Goal: Complete application form

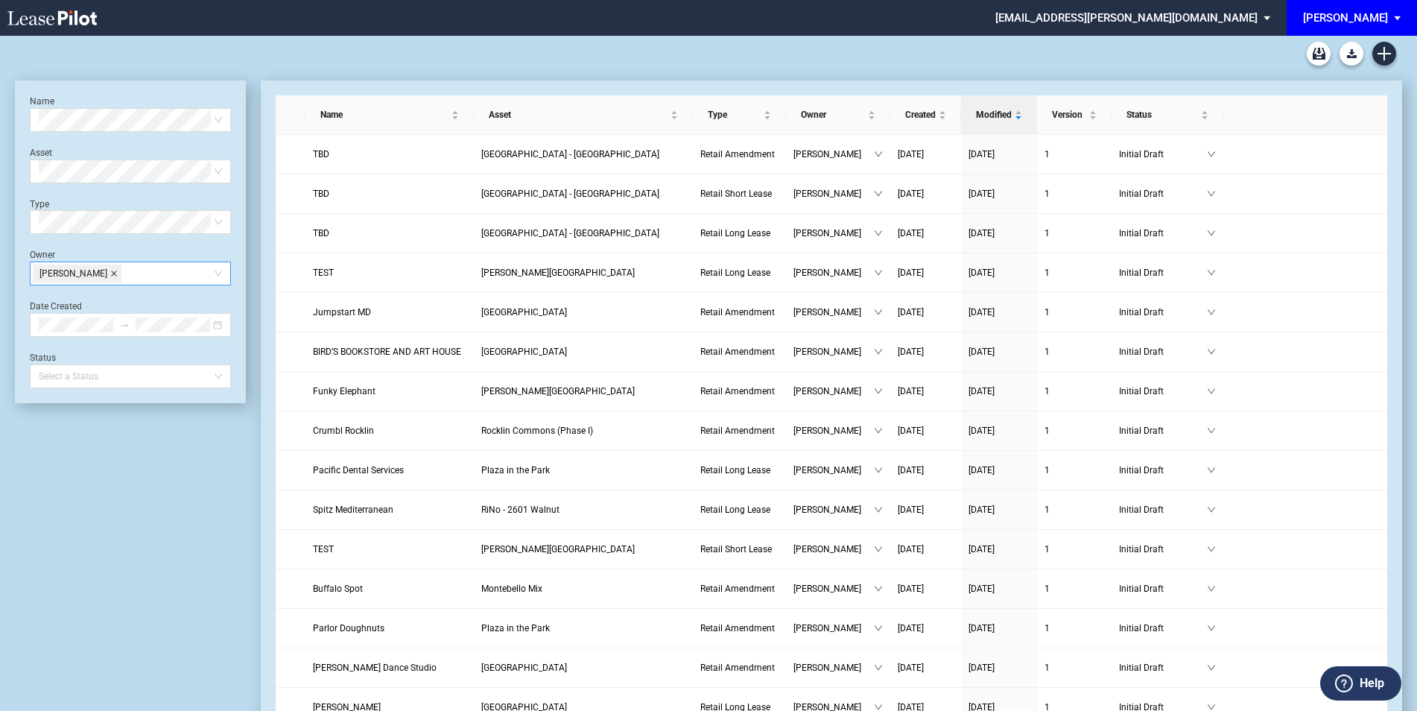
click at [118, 269] on span at bounding box center [113, 273] width 7 height 16
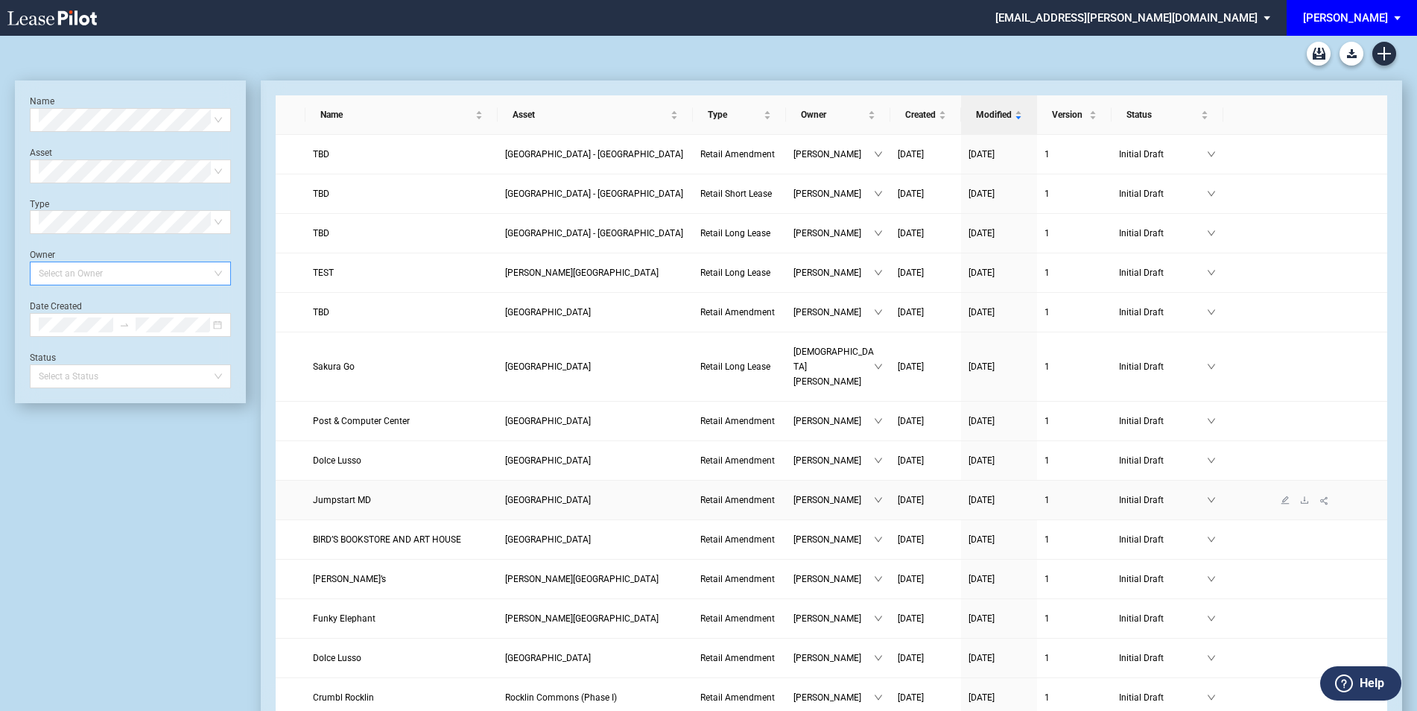
click at [566, 495] on span "[GEOGRAPHIC_DATA]" at bounding box center [548, 500] width 86 height 10
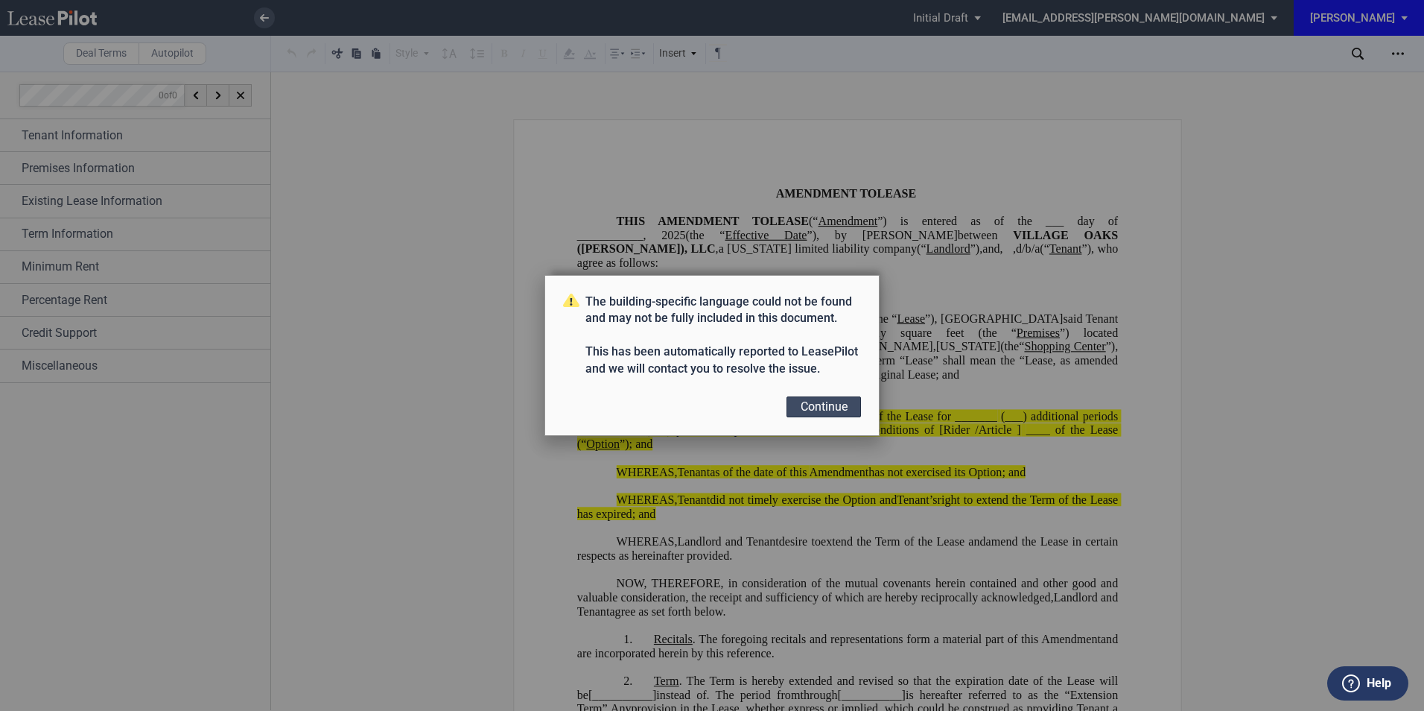
click at [801, 407] on button "Continue" at bounding box center [824, 406] width 74 height 21
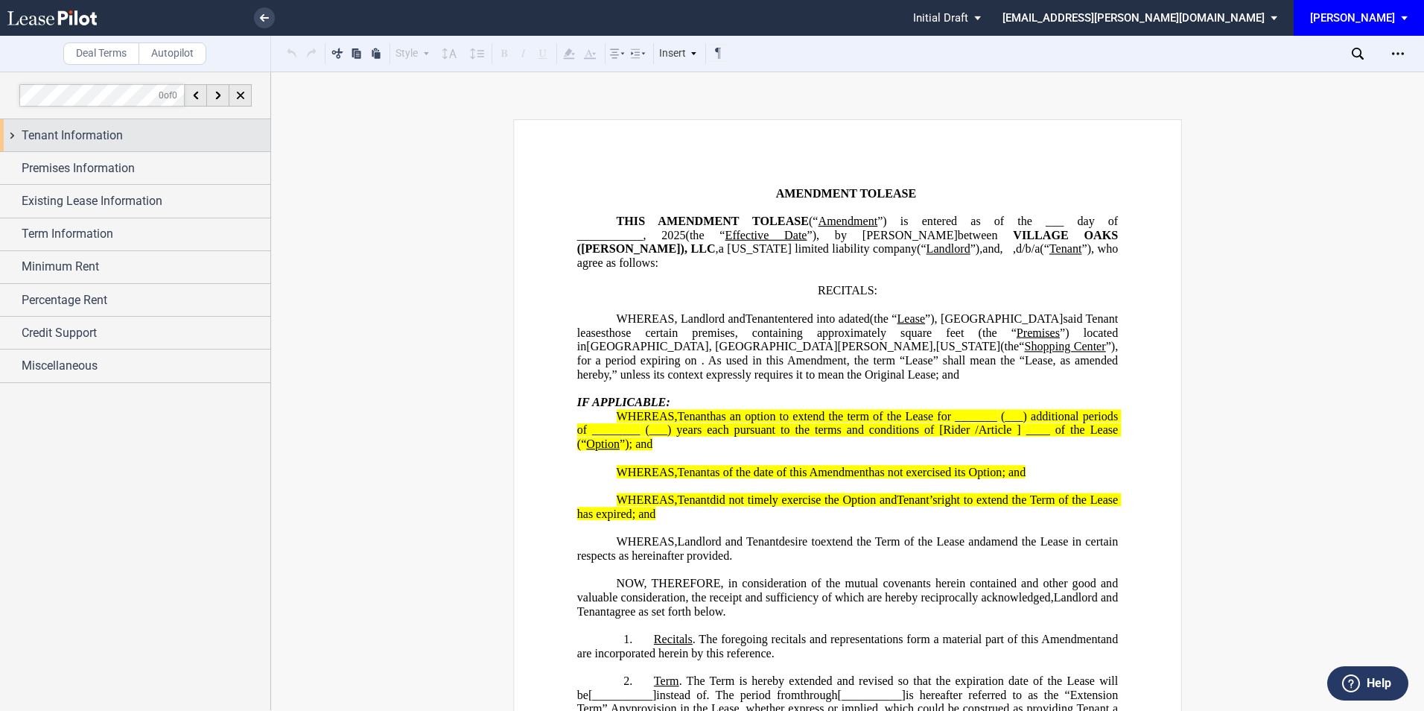
click at [83, 133] on span "Tenant Information" at bounding box center [72, 136] width 101 height 18
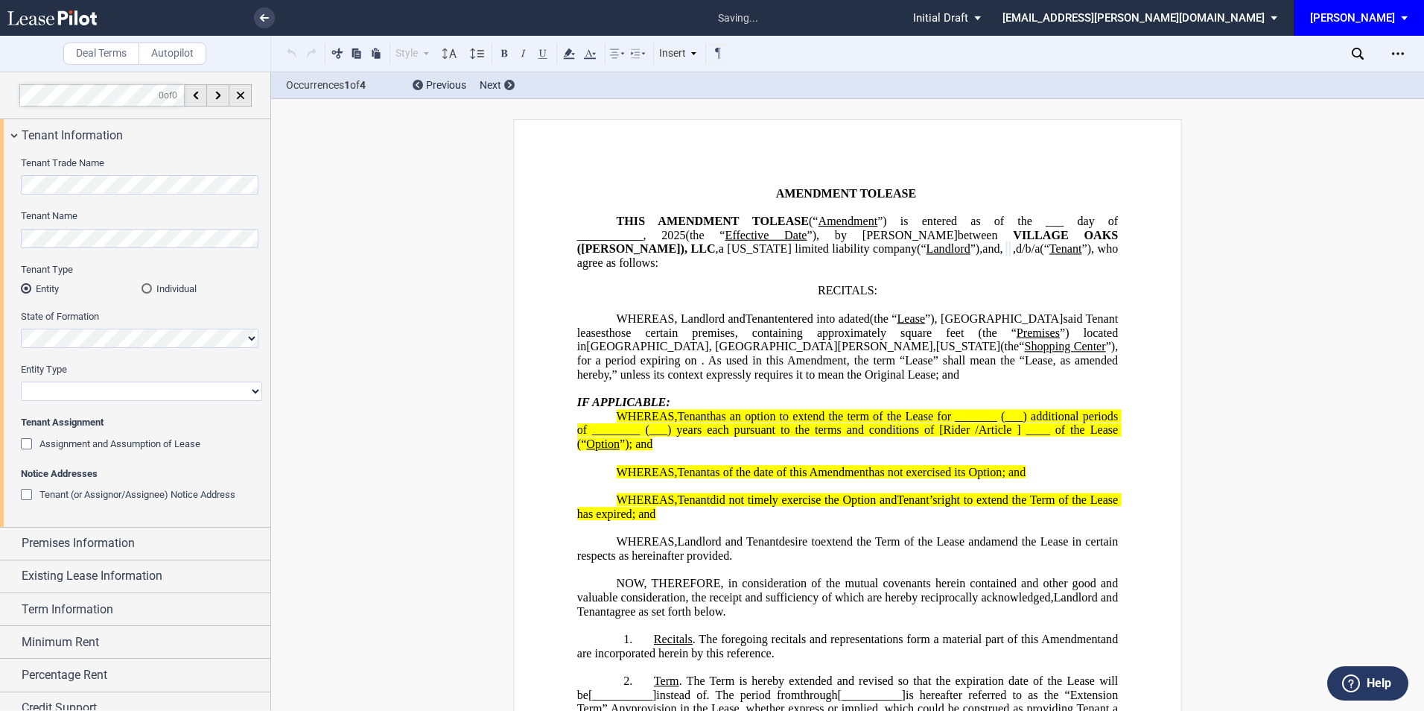
click at [50, 391] on select "Corporation Limited Liability Company General Partnership Limited Partnership O…" at bounding box center [141, 390] width 241 height 19
select select "corporation"
click at [21, 381] on select "Corporation Limited Liability Company General Partnership Limited Partnership O…" at bounding box center [141, 390] width 241 height 19
click at [73, 550] on span "Premises Information" at bounding box center [78, 543] width 113 height 18
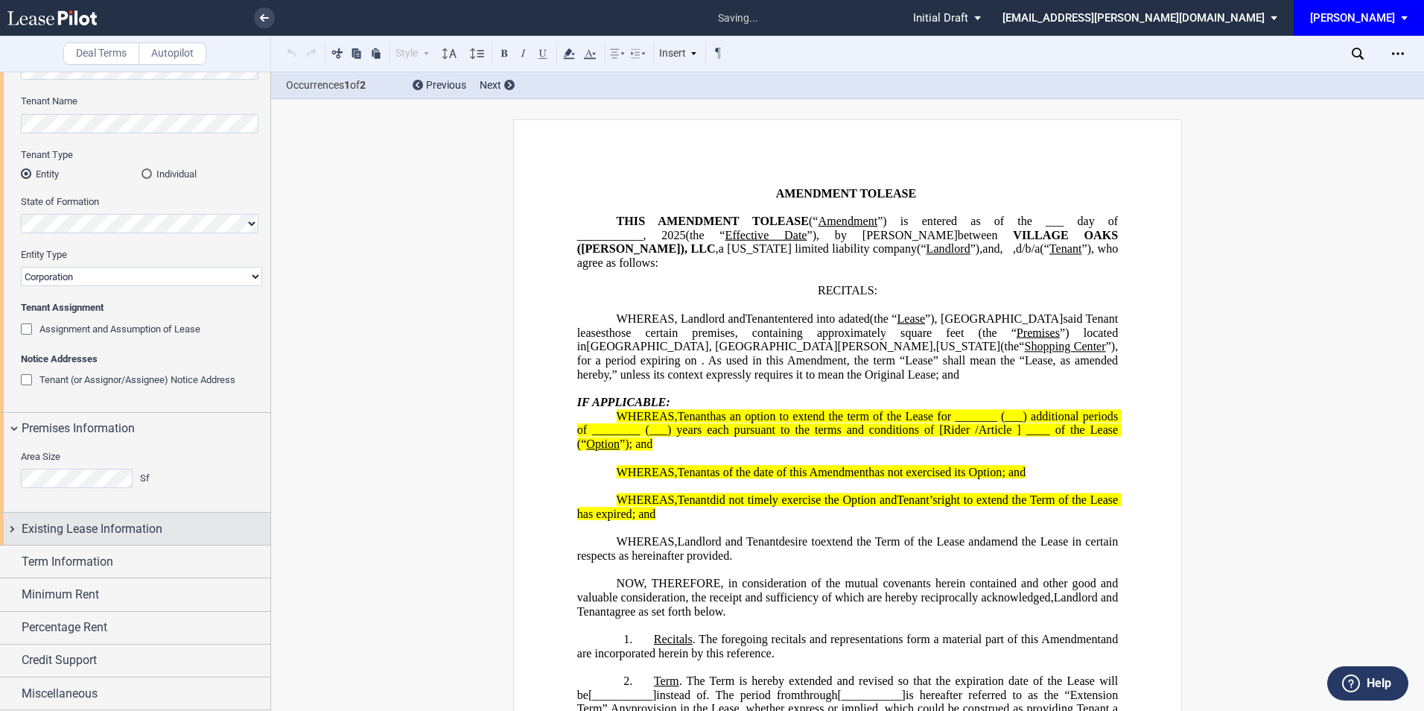
click at [73, 528] on span "Existing Lease Information" at bounding box center [92, 529] width 141 height 18
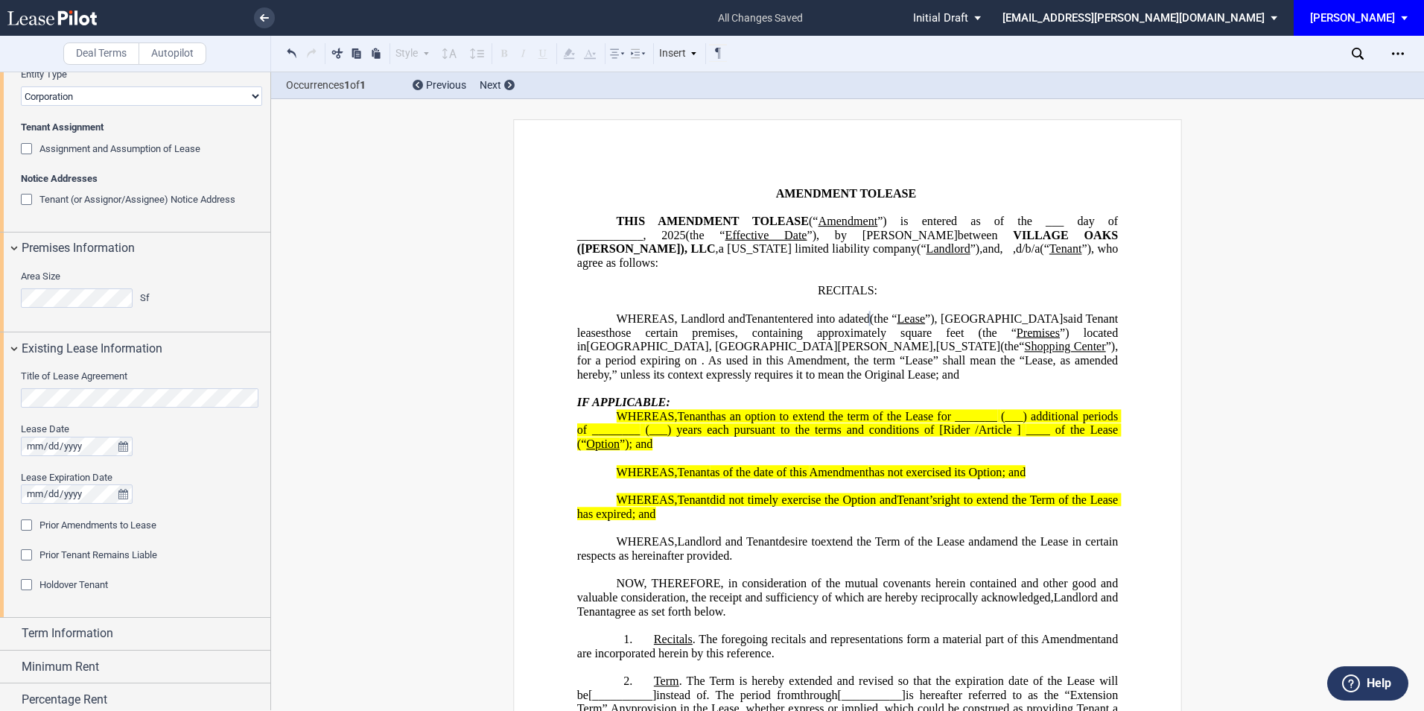
scroll to position [314, 0]
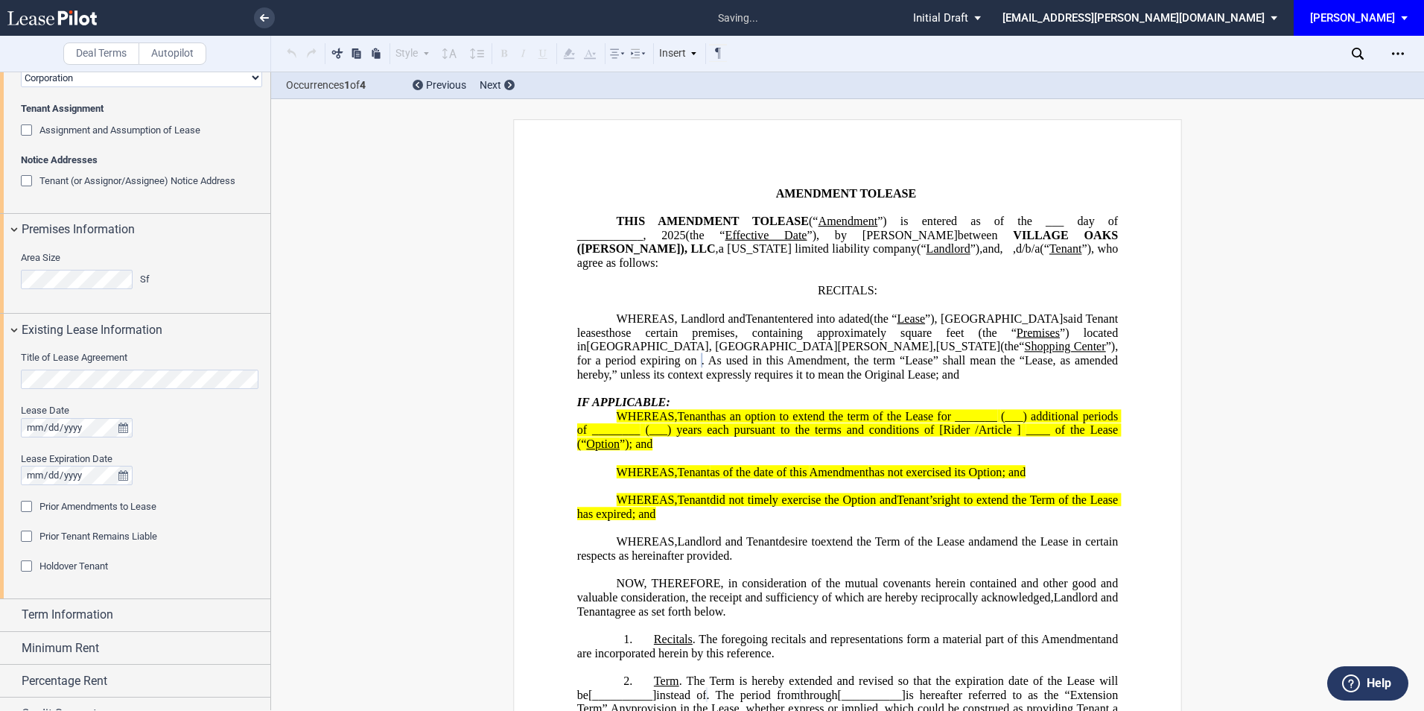
click at [22, 502] on div "Prior Amendments to Lease" at bounding box center [28, 508] width 15 height 15
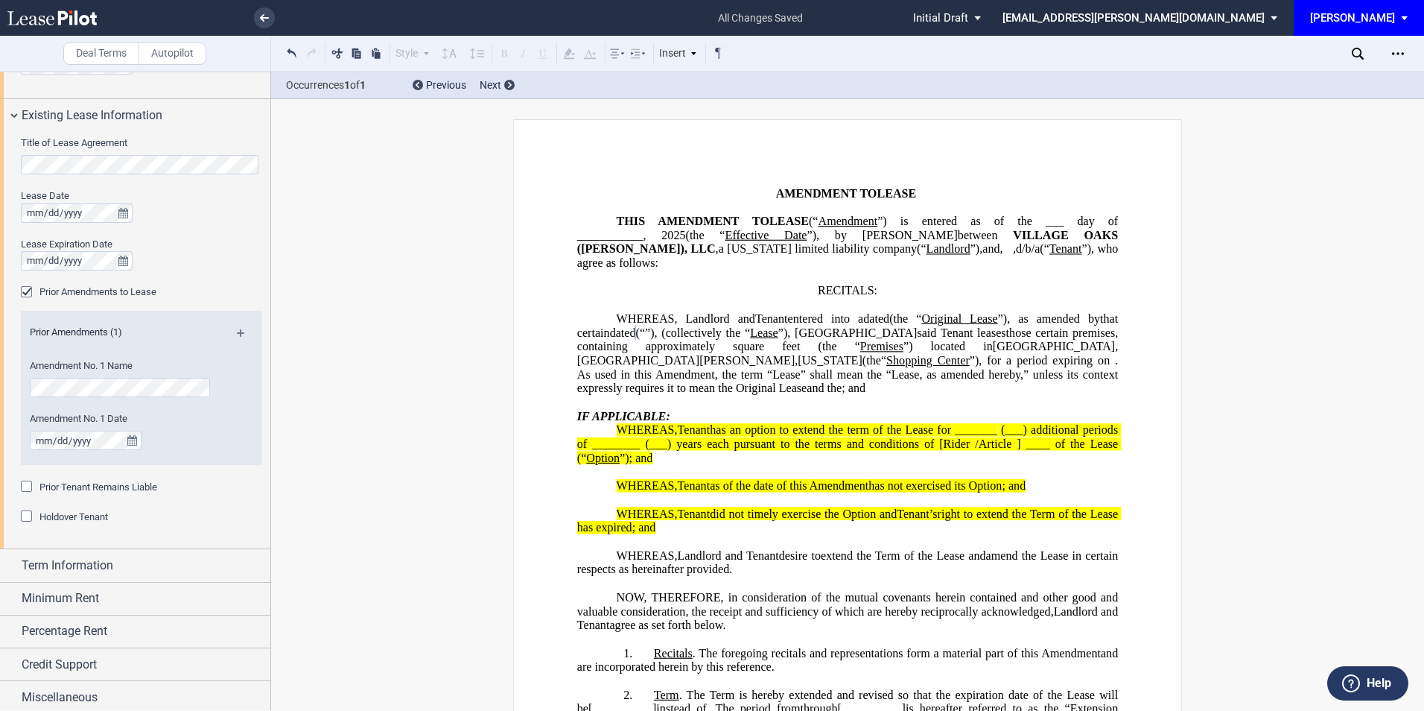
scroll to position [532, 0]
click at [111, 546] on div "Term Information" at bounding box center [135, 561] width 270 height 32
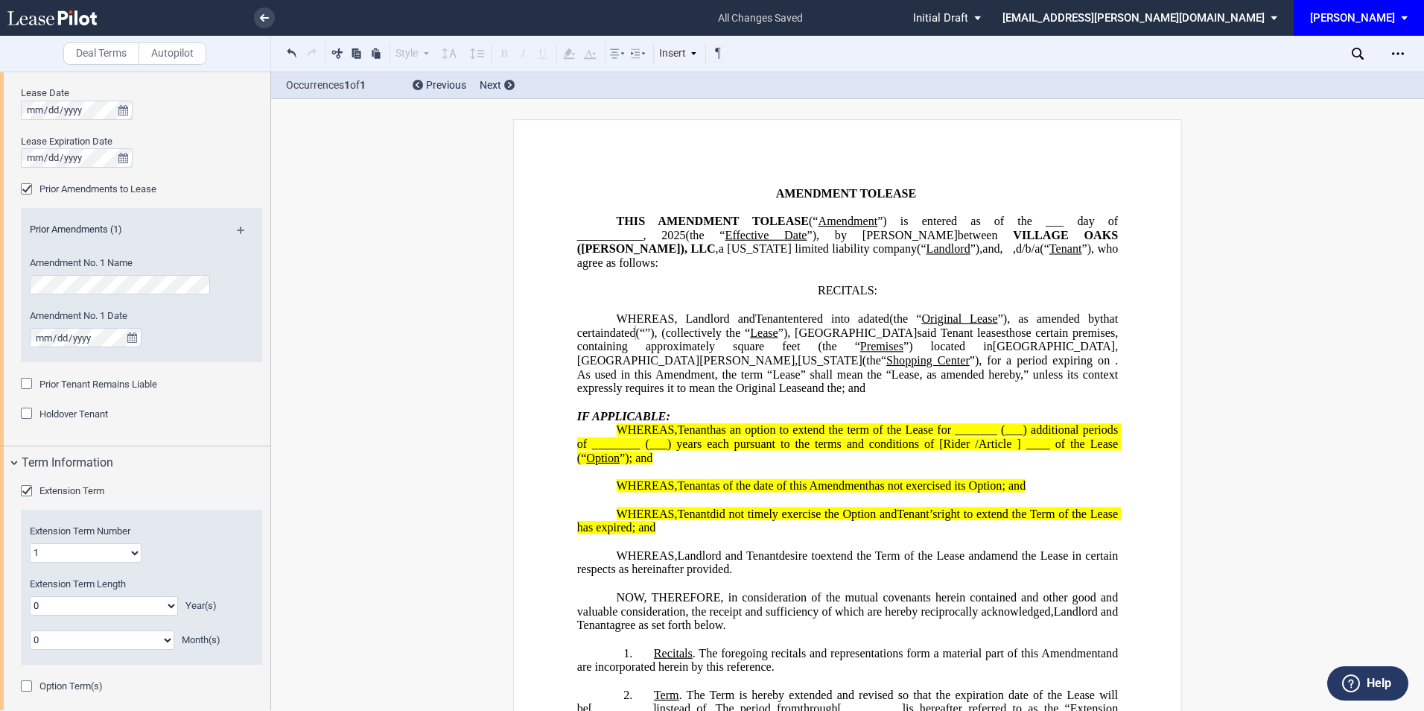
scroll to position [731, 0]
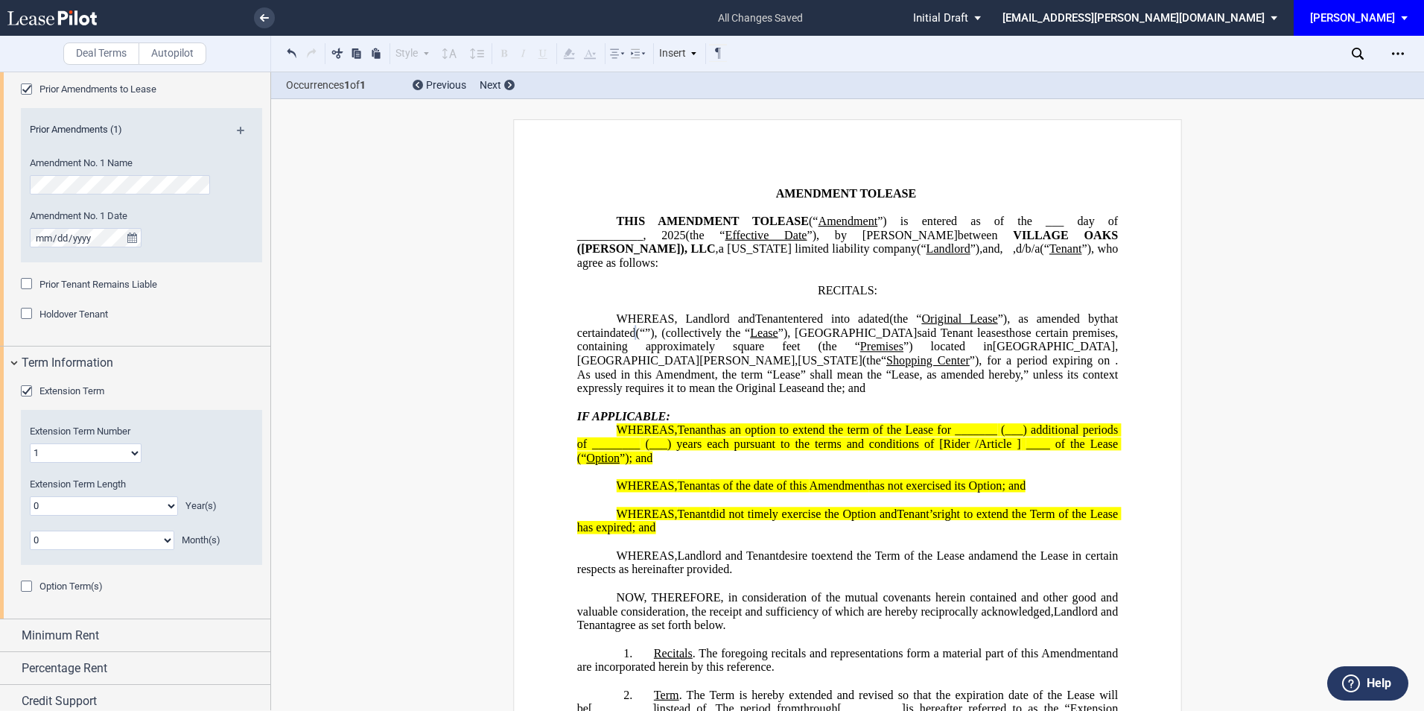
click at [77, 506] on select "0 1 2 3 4 5 6 7 8 9 10 11 12 13 14 15 16 17 18 19 20" at bounding box center [104, 505] width 148 height 19
select select "number:5"
click at [30, 496] on select "0 1 2 3 4 5 6 7 8 9 10 11 12 13 14 15 16 17 18 19 20" at bounding box center [104, 505] width 148 height 19
click at [24, 587] on div "Option Term(s)" at bounding box center [28, 587] width 15 height 15
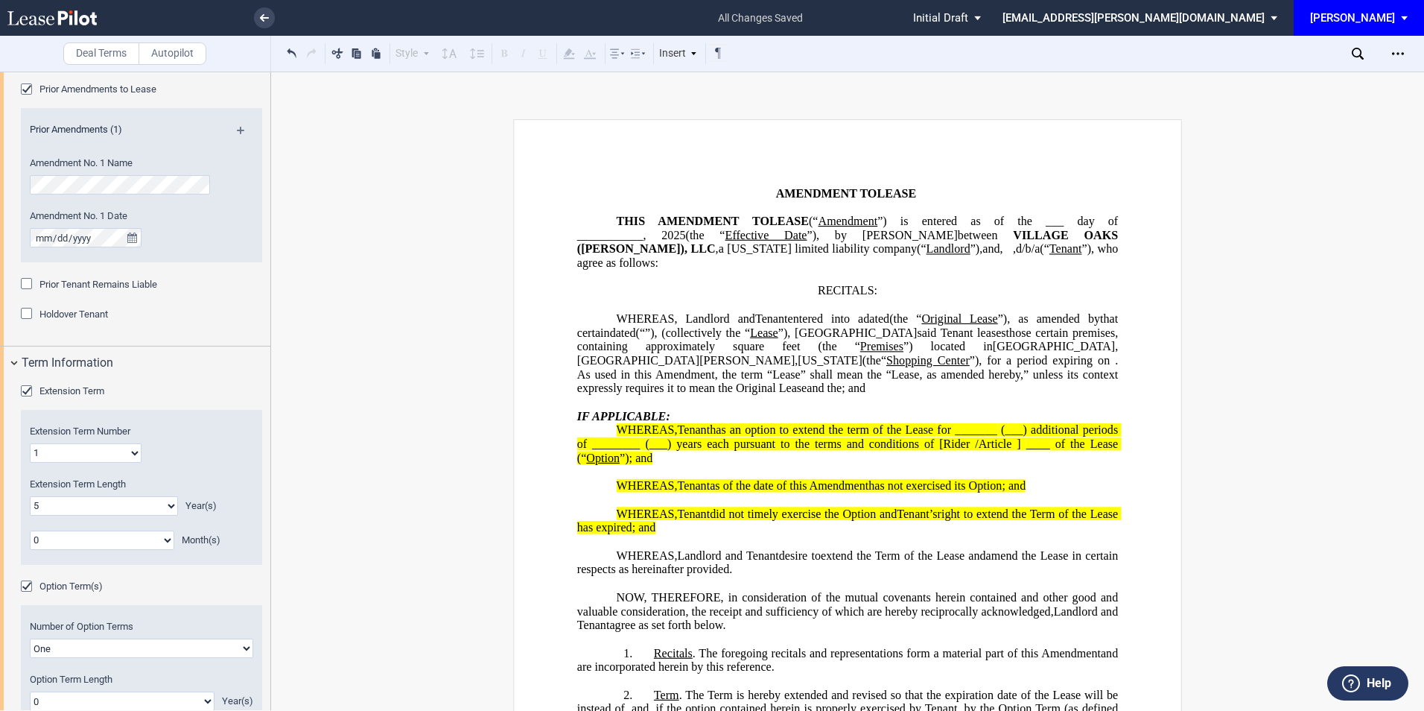
click at [95, 691] on select "0 1 2 3 4 5 6 7 8 9 10 11 12 13 14 15 16 17 18 19 20" at bounding box center [122, 700] width 185 height 19
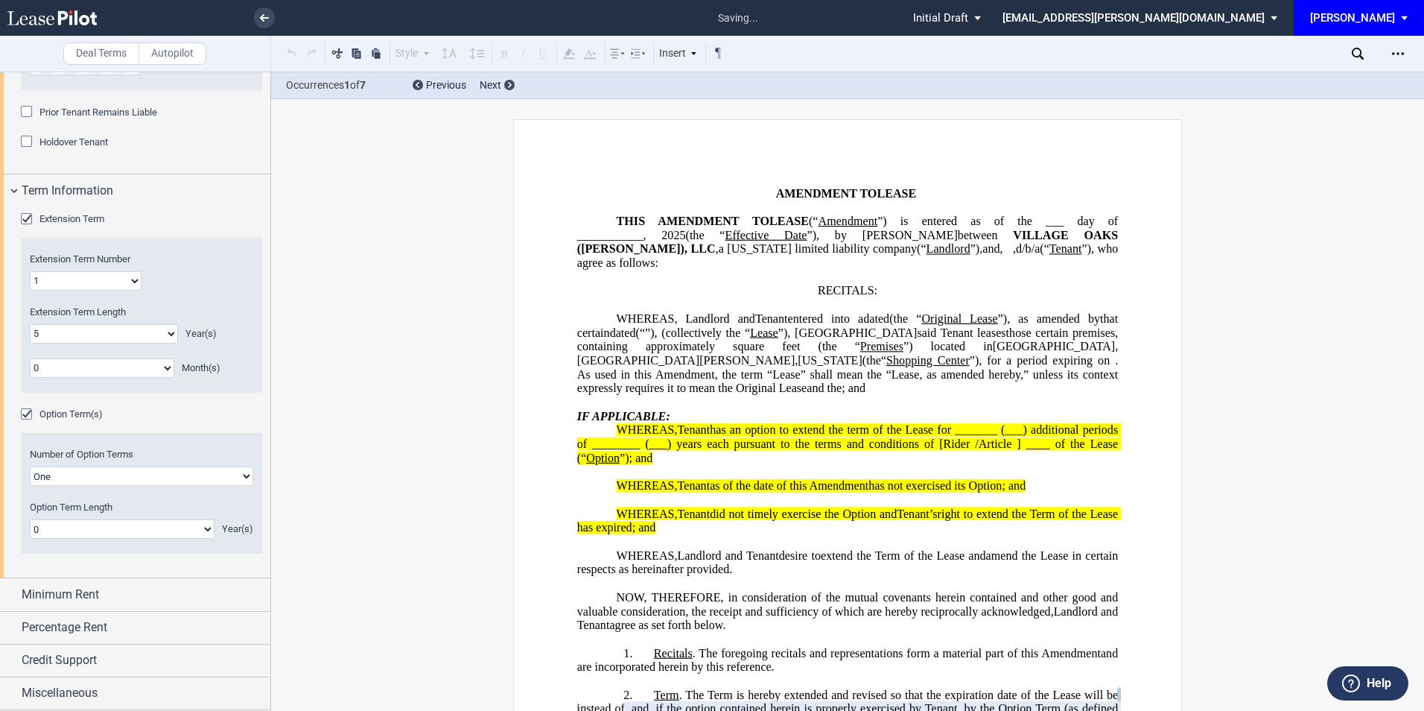
scroll to position [371, 0]
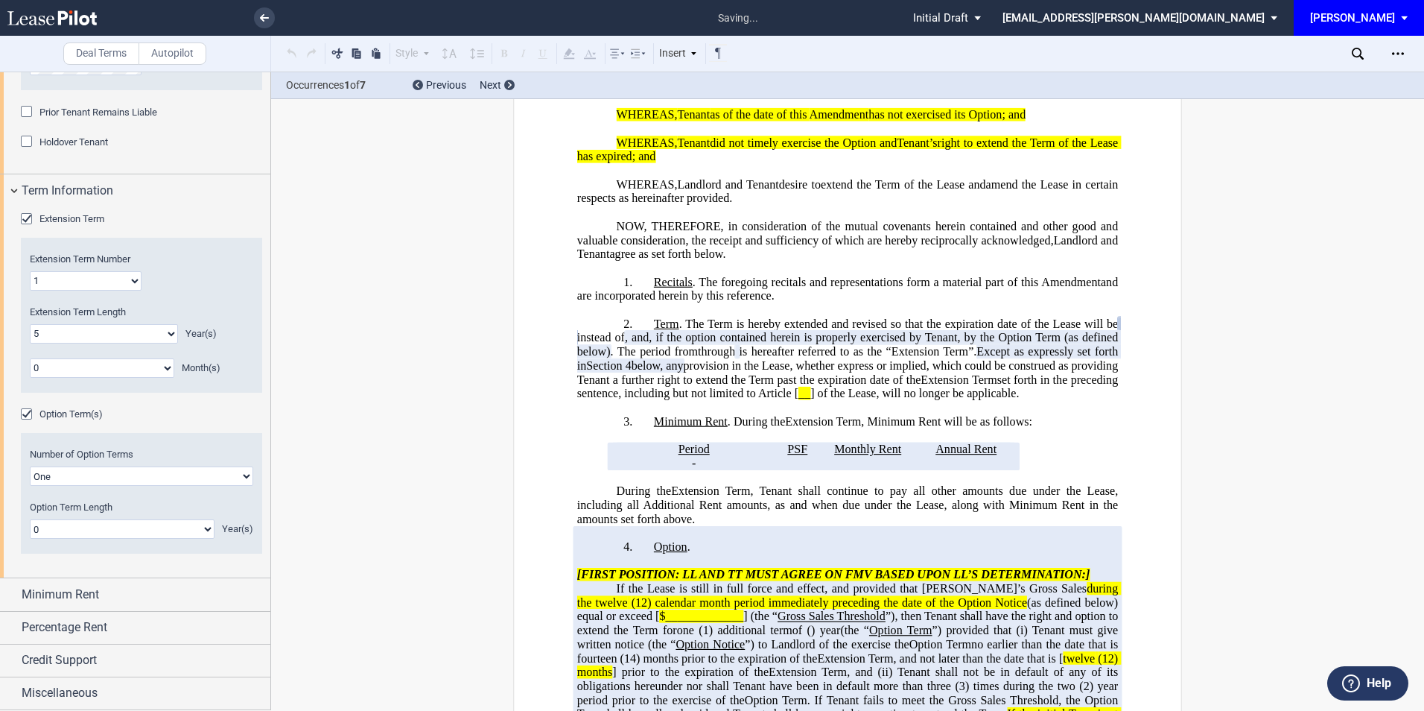
select select "number:5"
click at [30, 519] on select "0 1 2 3 4 5 6 7 8 9 10 11 12 13 14 15 16 17 18 19 20" at bounding box center [122, 528] width 185 height 19
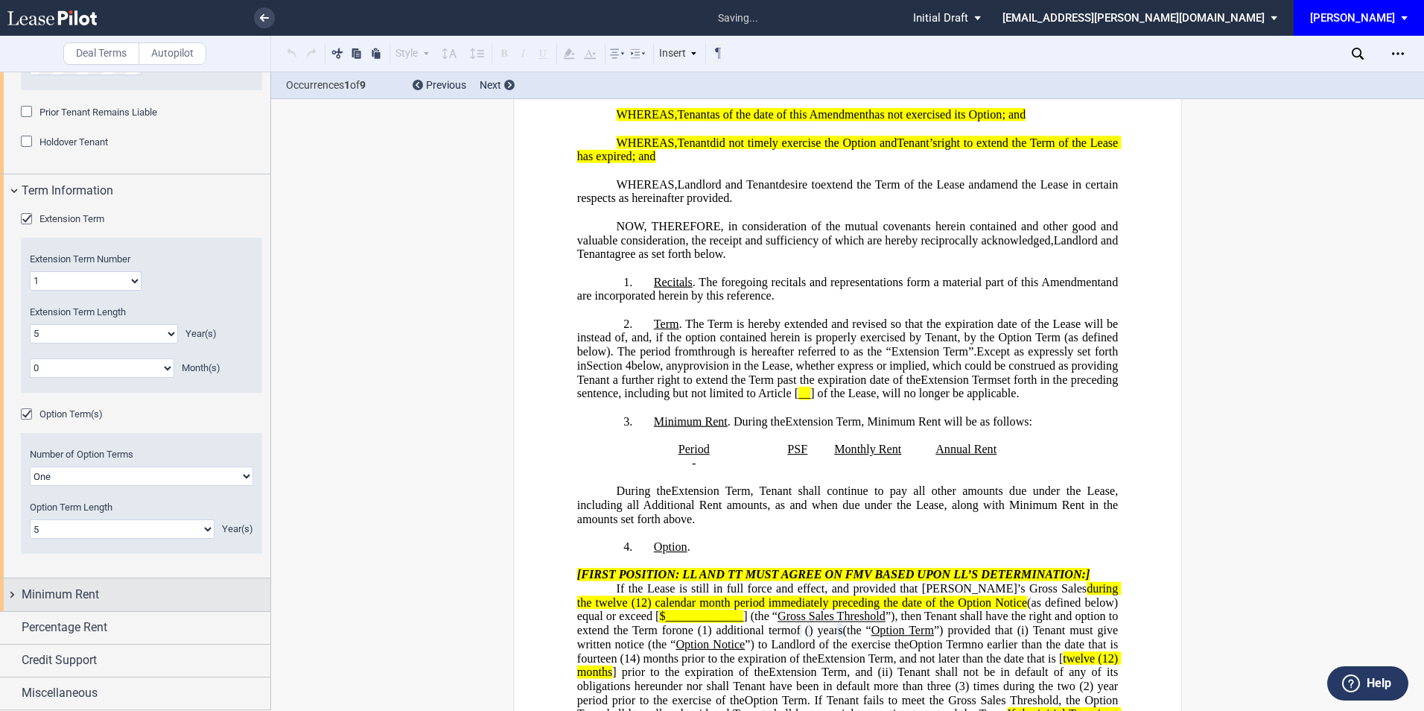
click at [87, 592] on span "Minimum Rent" at bounding box center [60, 594] width 77 height 18
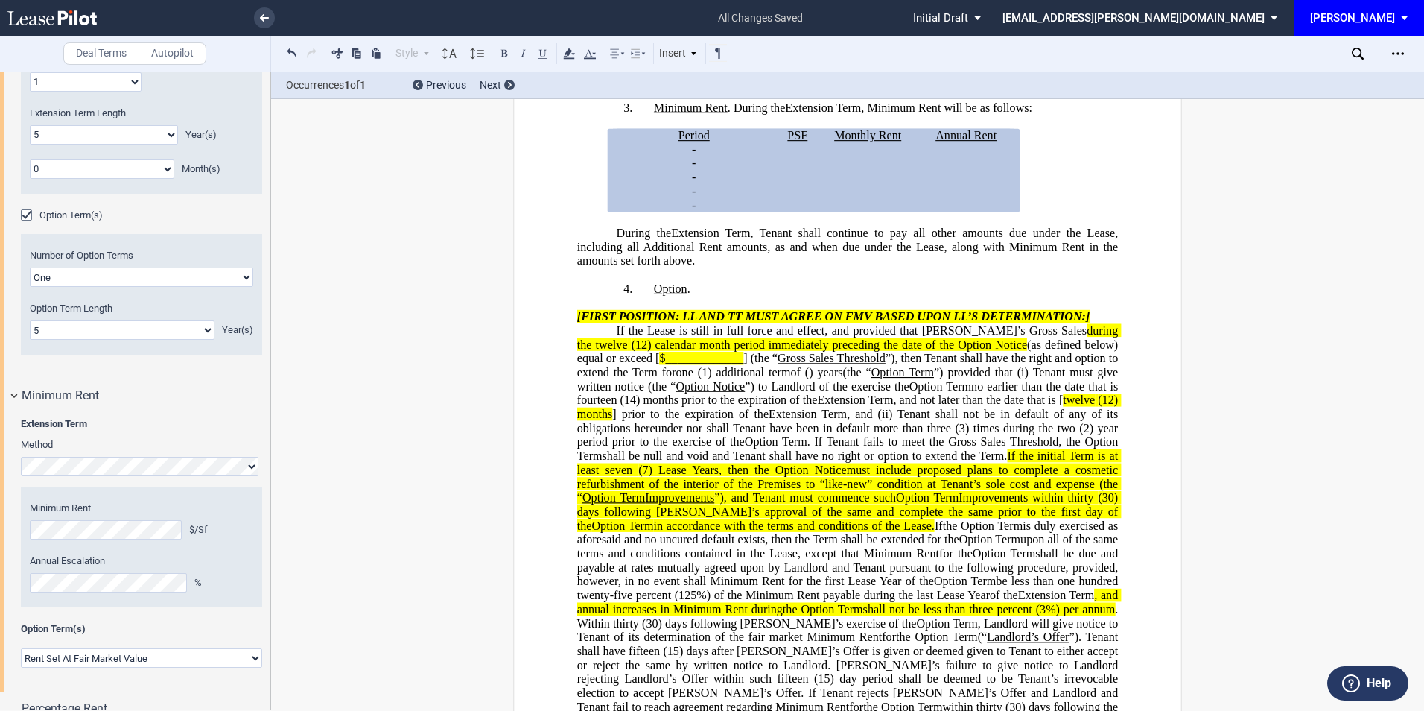
scroll to position [1183, 0]
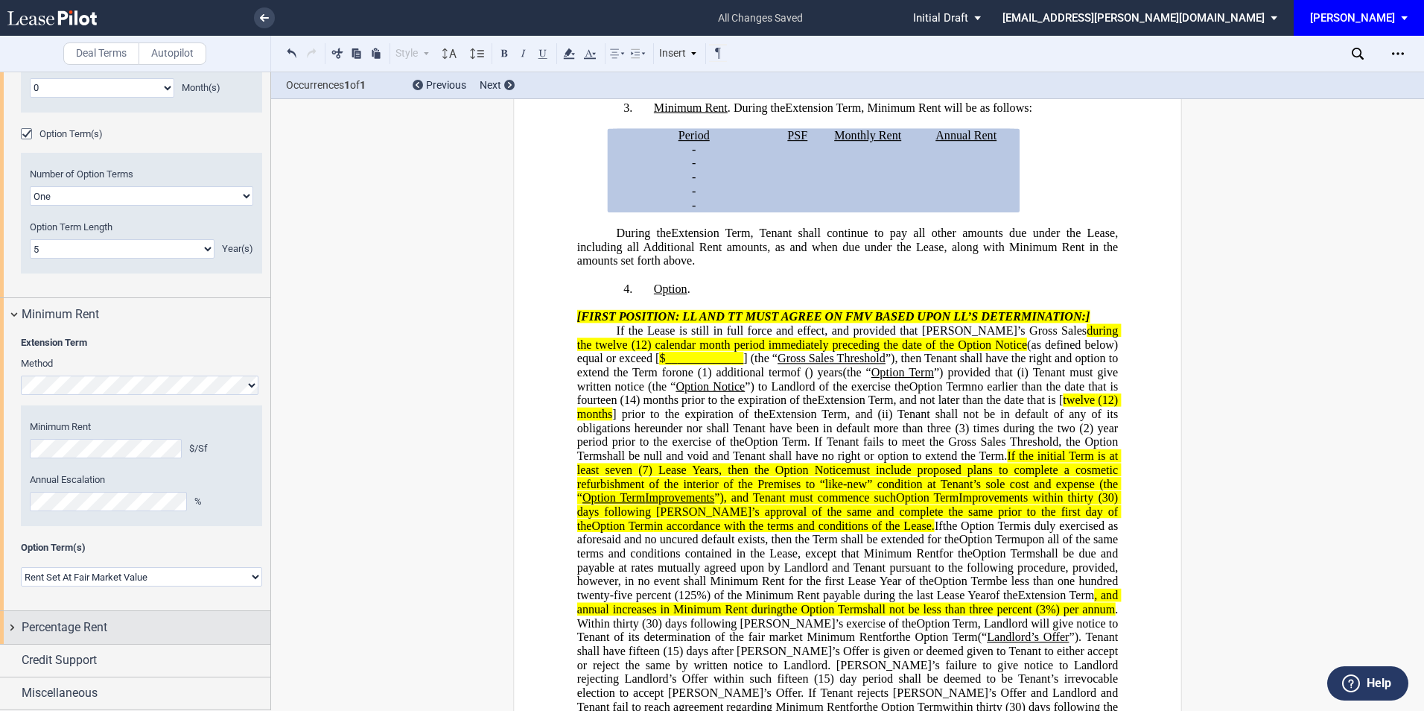
click at [124, 629] on div "Percentage Rent" at bounding box center [146, 627] width 249 height 18
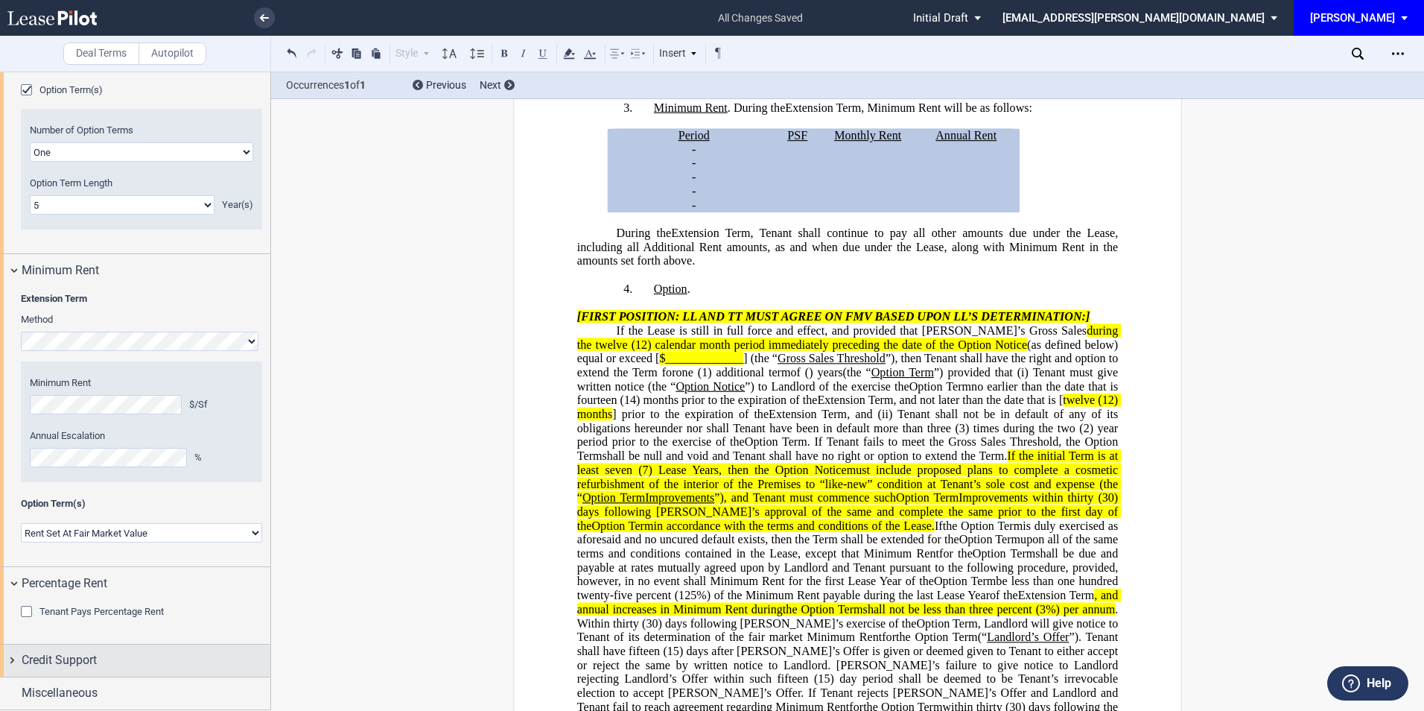
click at [124, 661] on div "Credit Support" at bounding box center [146, 660] width 249 height 18
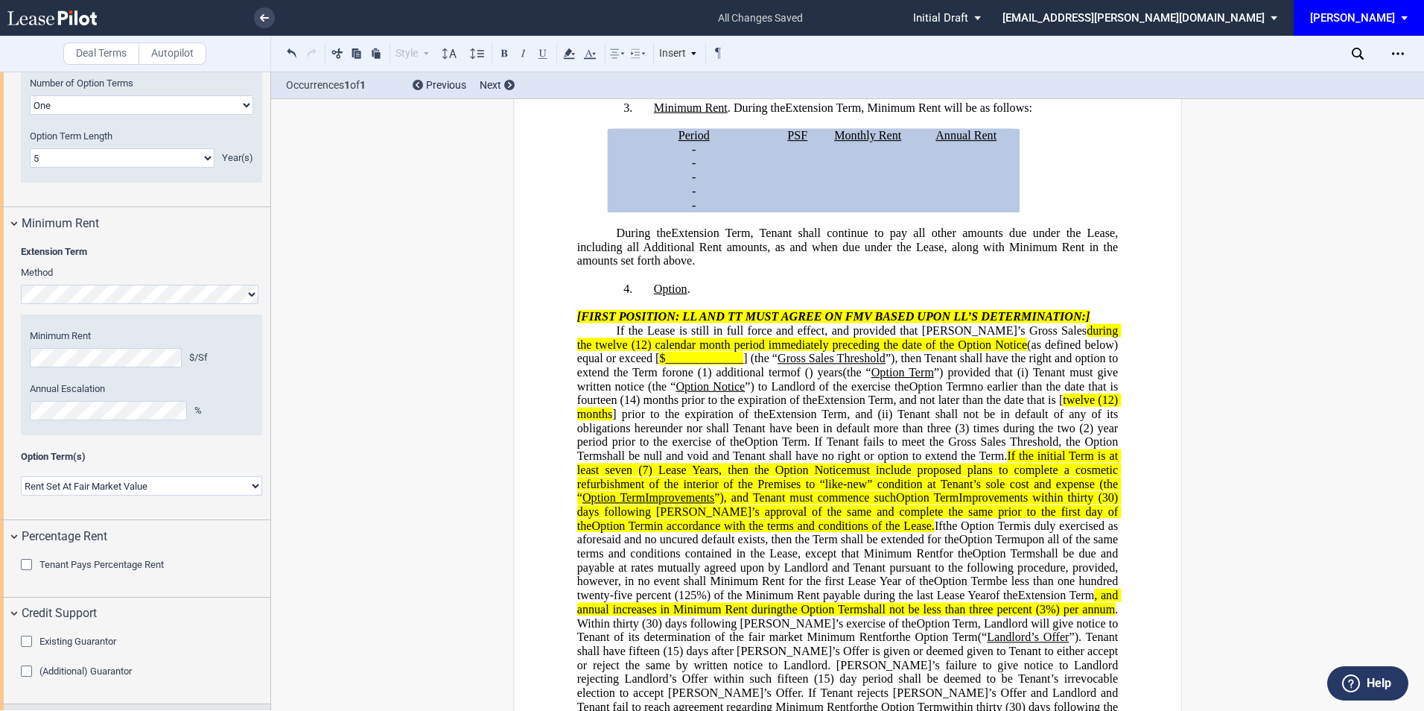
scroll to position [1301, 0]
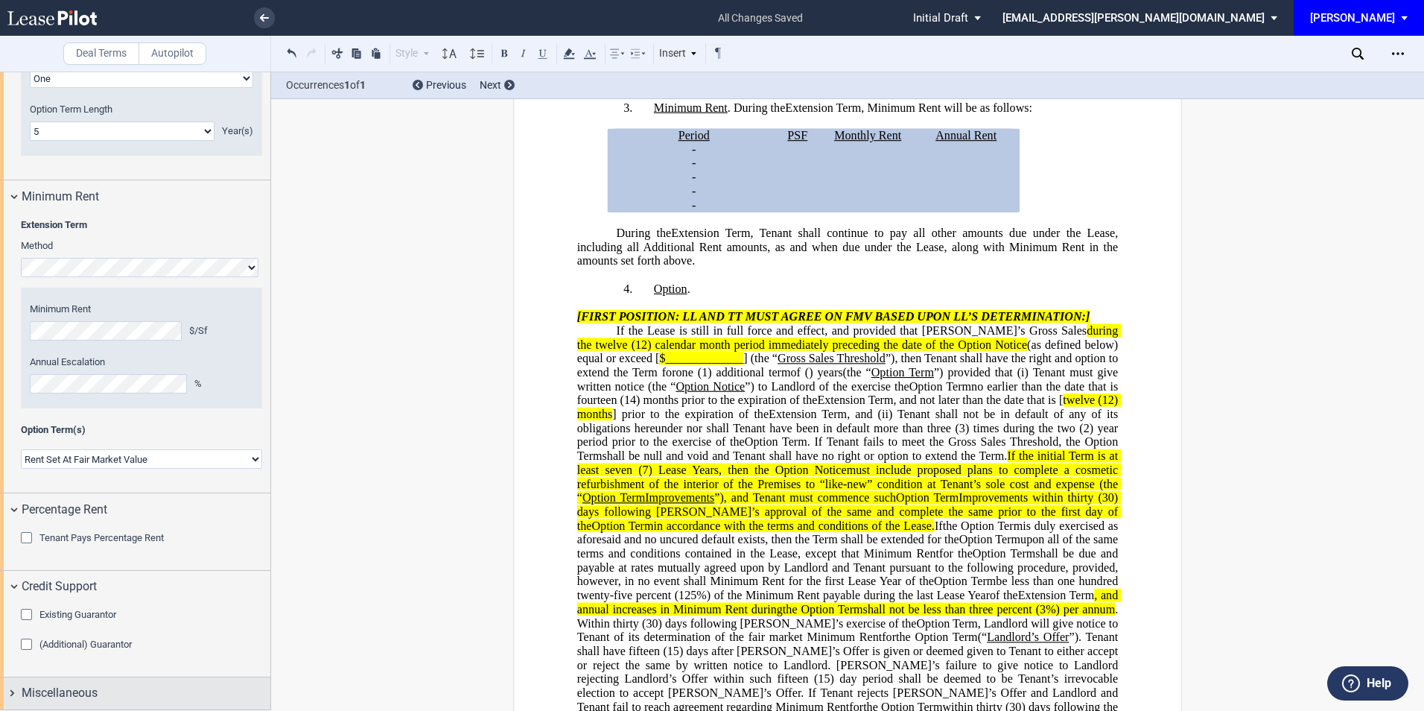
click at [89, 689] on span "Miscellaneous" at bounding box center [60, 693] width 76 height 18
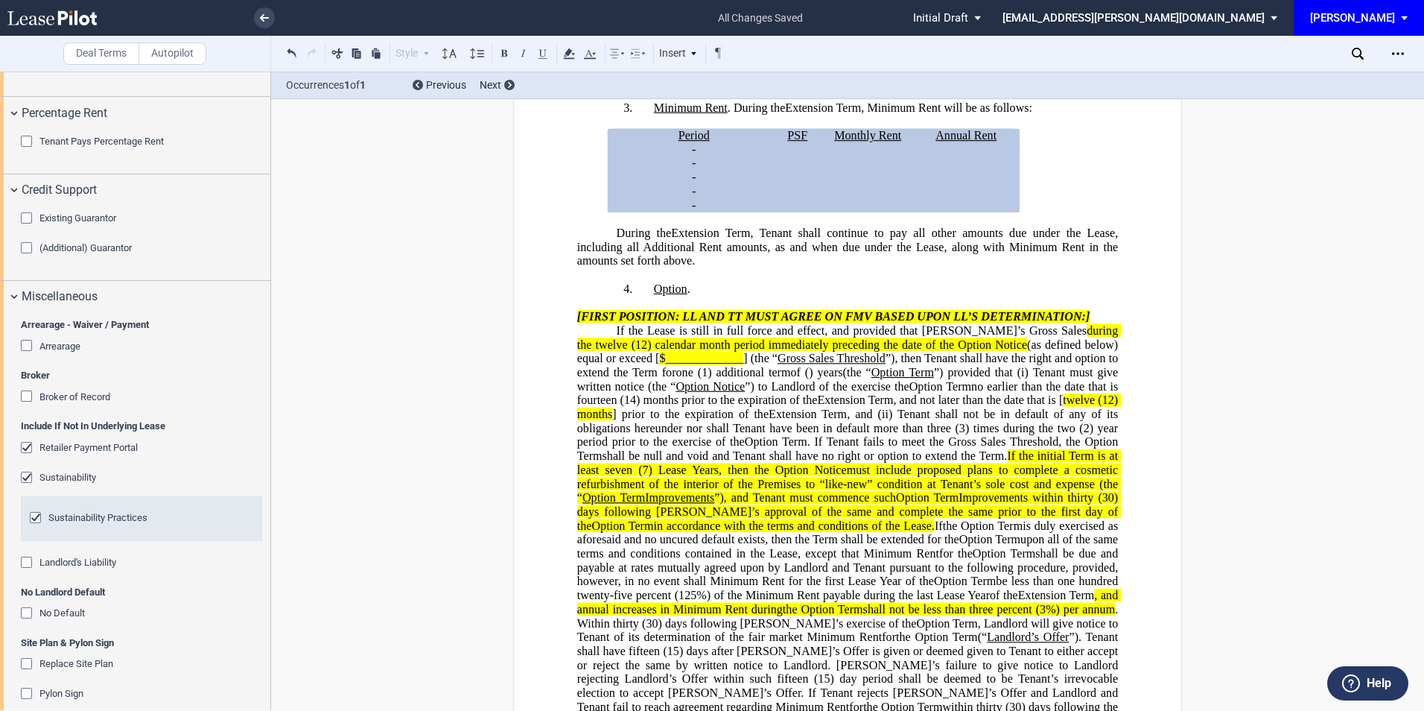
scroll to position [1698, 0]
click at [32, 616] on div "No Default" at bounding box center [28, 613] width 15 height 15
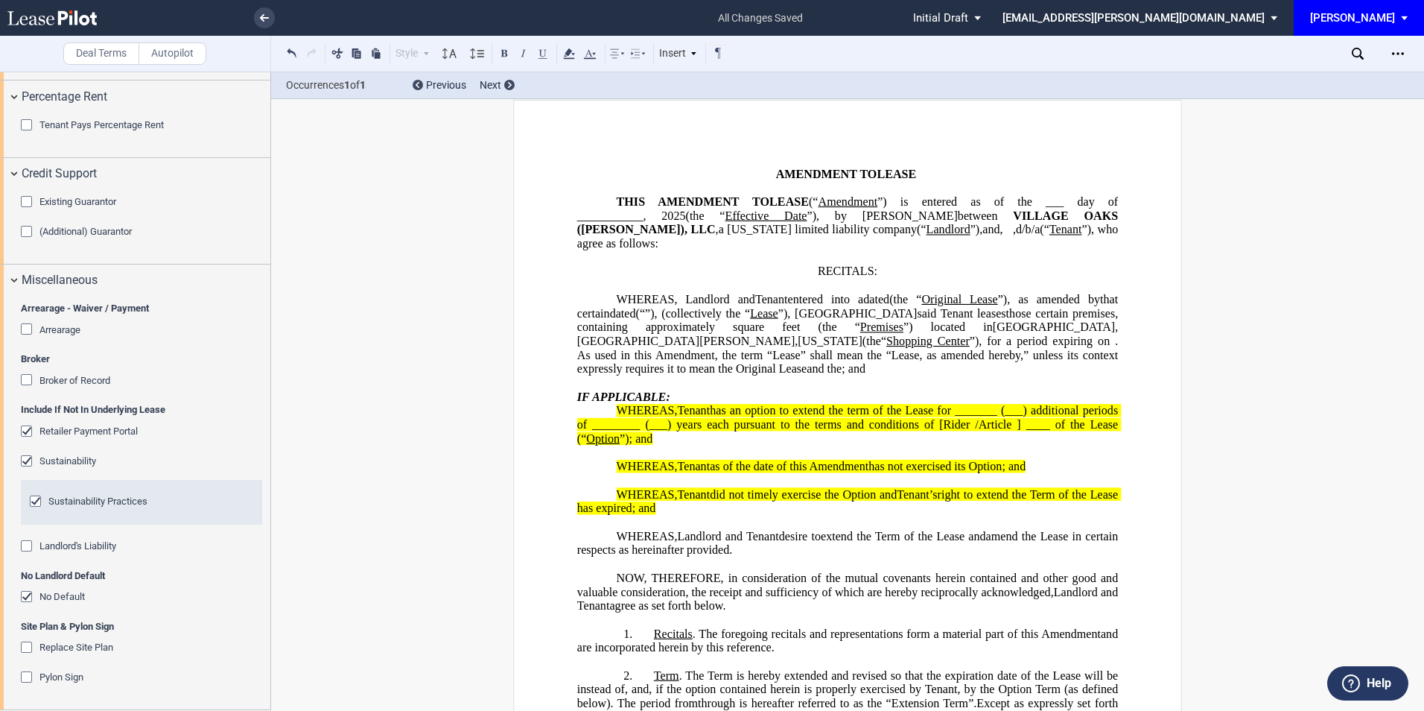
scroll to position [0, 0]
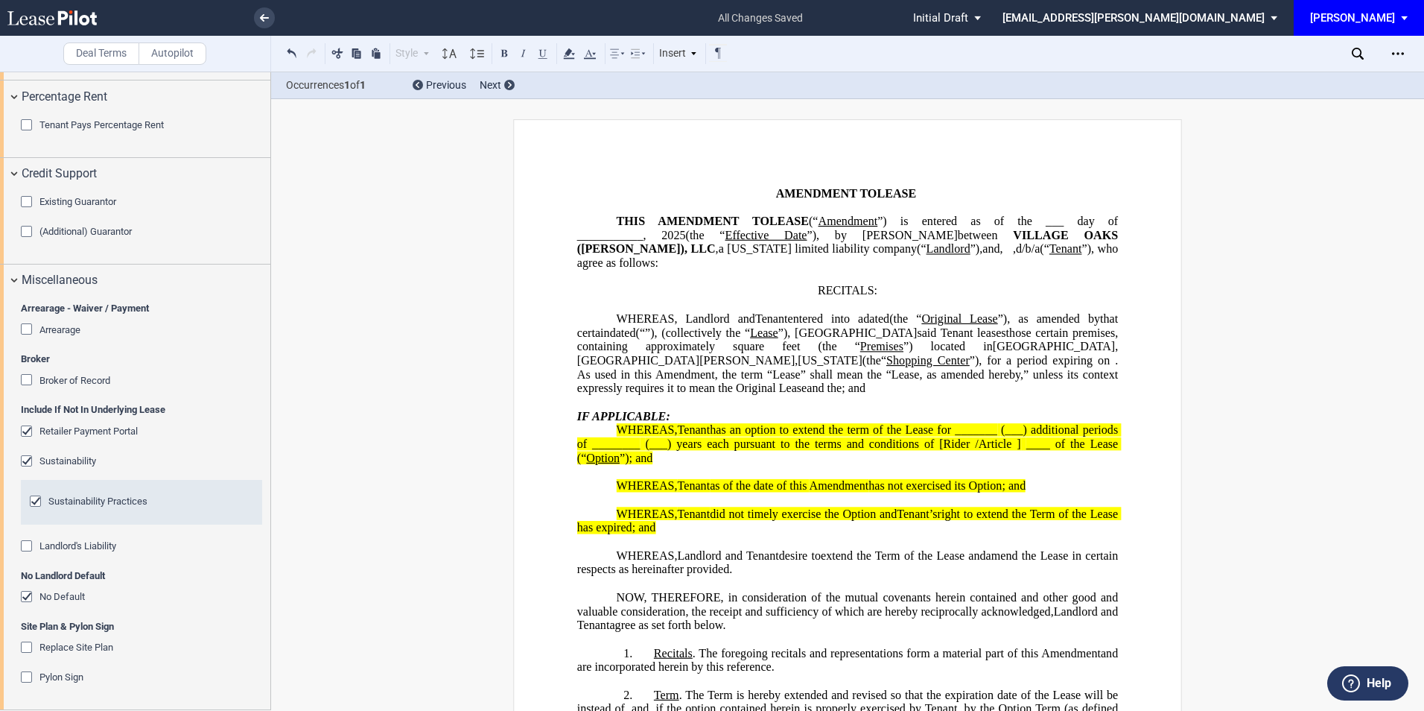
click at [1406, 43] on div "Download Share Document Print Create a New Version Import Changes Compare Expre…" at bounding box center [1398, 54] width 24 height 24
click at [1404, 51] on div "Open Lease options menu" at bounding box center [1398, 54] width 24 height 24
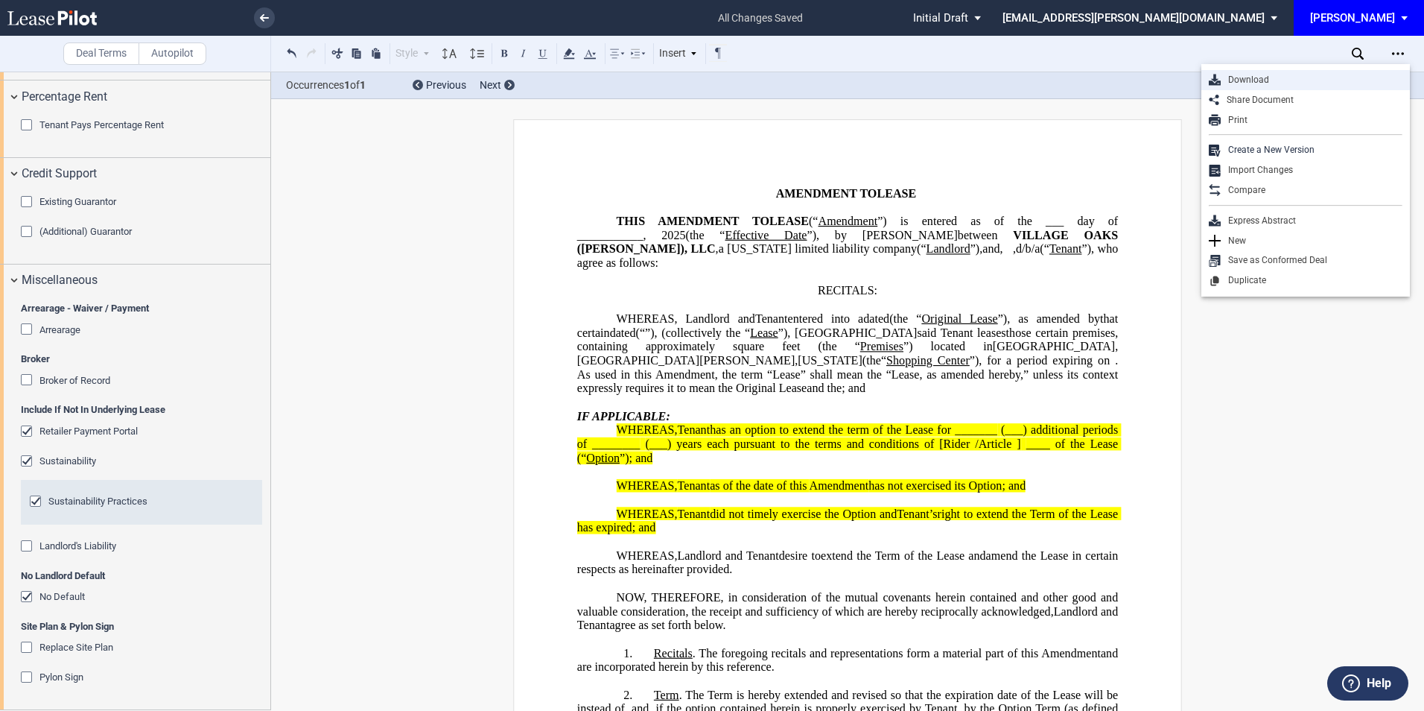
click at [1273, 81] on div "Download" at bounding box center [1312, 80] width 182 height 13
